Goal: Navigation & Orientation: Find specific page/section

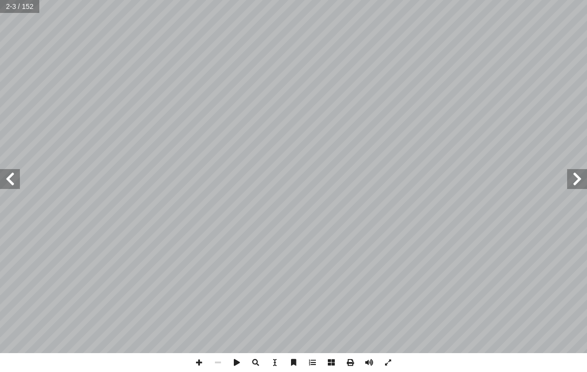
click at [18, 179] on span at bounding box center [10, 179] width 20 height 20
click at [13, 180] on span at bounding box center [10, 179] width 20 height 20
click at [14, 177] on span at bounding box center [10, 179] width 20 height 20
click at [11, 180] on span at bounding box center [10, 179] width 20 height 20
click at [10, 182] on span at bounding box center [10, 179] width 20 height 20
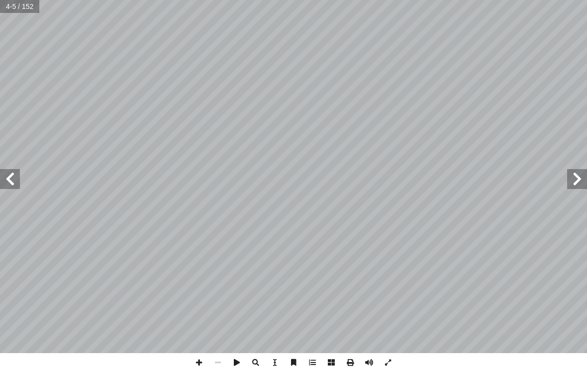
click at [11, 182] on span at bounding box center [10, 179] width 20 height 20
click at [13, 181] on span at bounding box center [10, 179] width 20 height 20
click at [11, 175] on span at bounding box center [10, 179] width 20 height 20
click at [12, 188] on span at bounding box center [10, 179] width 20 height 20
click at [6, 170] on span at bounding box center [10, 179] width 20 height 20
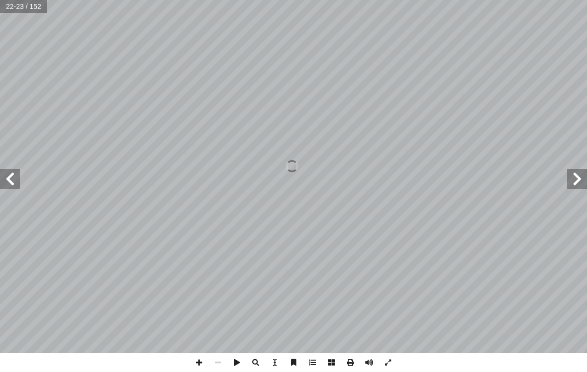
click at [10, 169] on span at bounding box center [10, 179] width 20 height 20
click at [14, 171] on span at bounding box center [10, 179] width 20 height 20
